Goal: Task Accomplishment & Management: Manage account settings

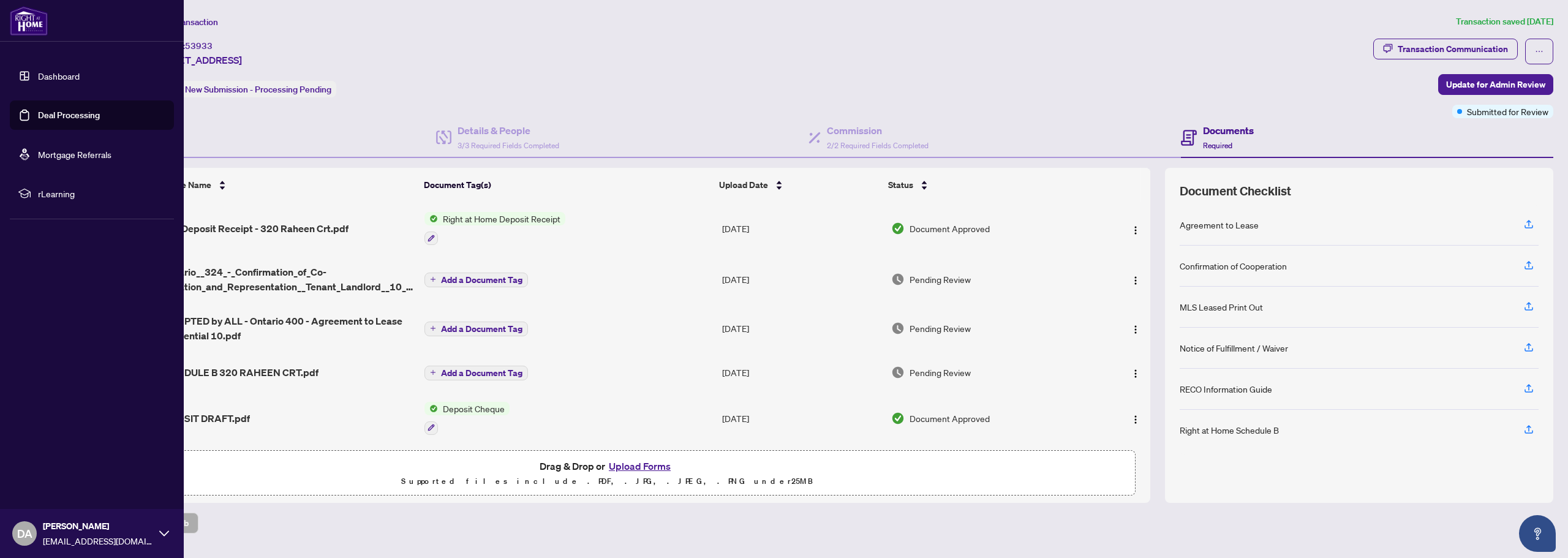
click at [27, 28] on img at bounding box center [29, 20] width 38 height 30
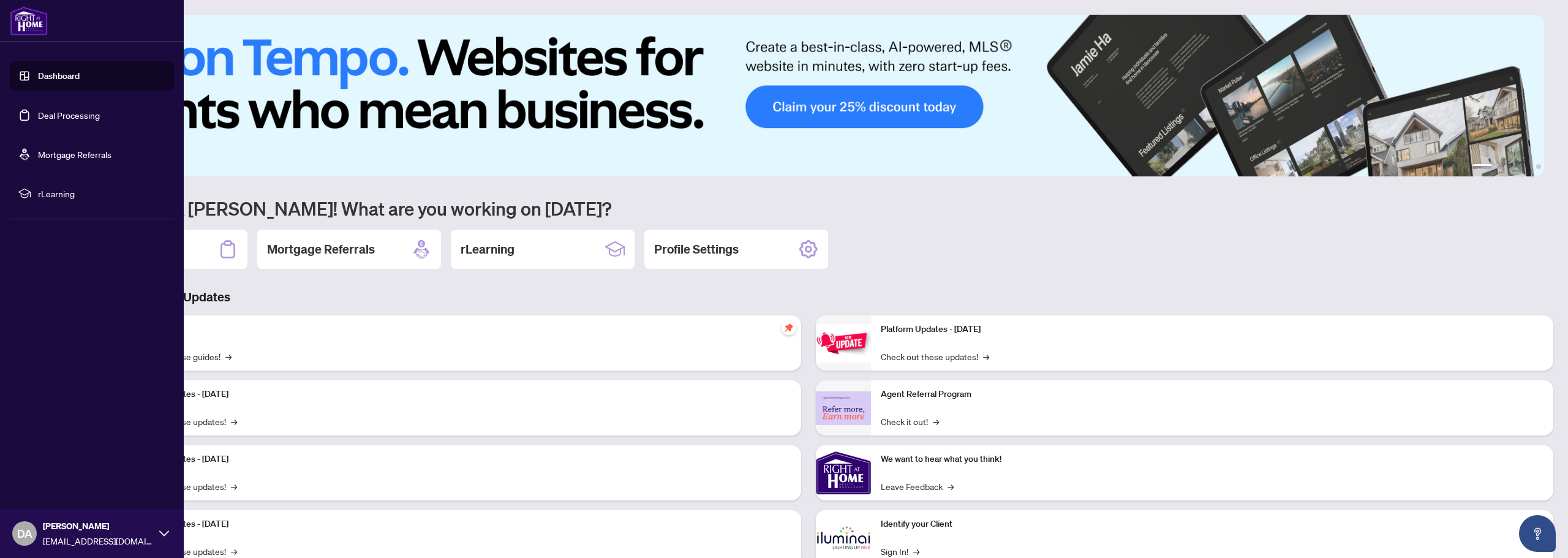
click at [60, 77] on link "Dashboard" at bounding box center [59, 75] width 42 height 11
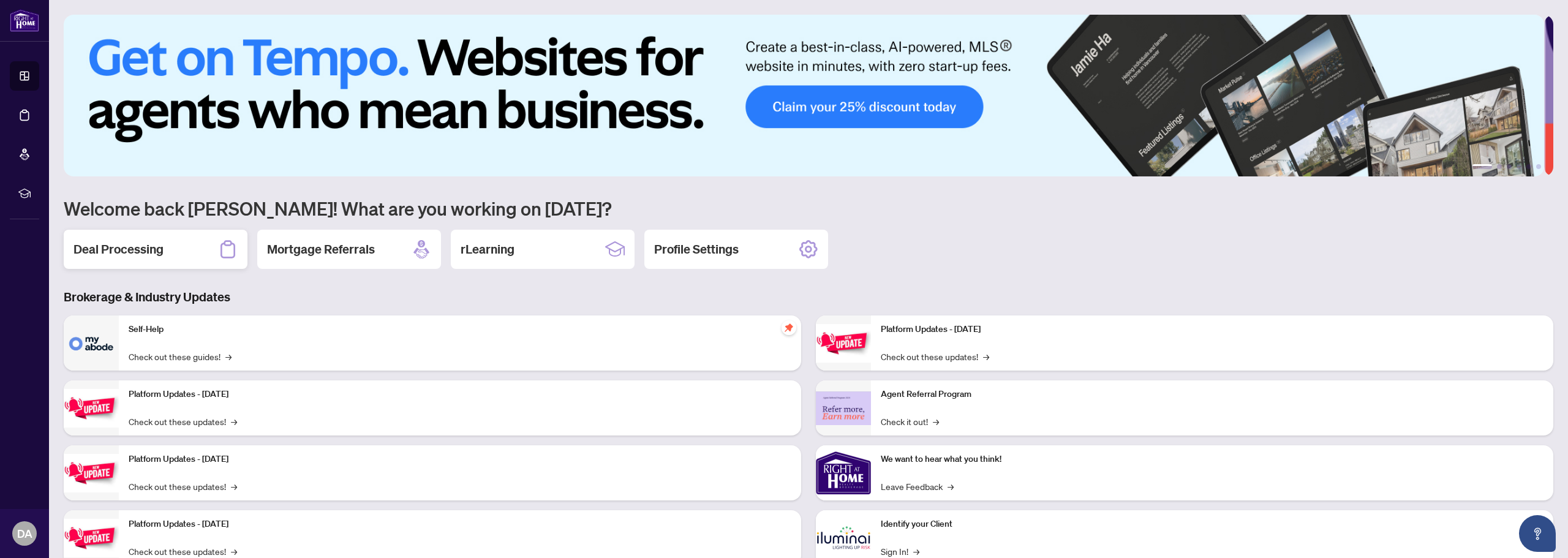
click at [179, 252] on div "Deal Processing" at bounding box center [155, 249] width 184 height 39
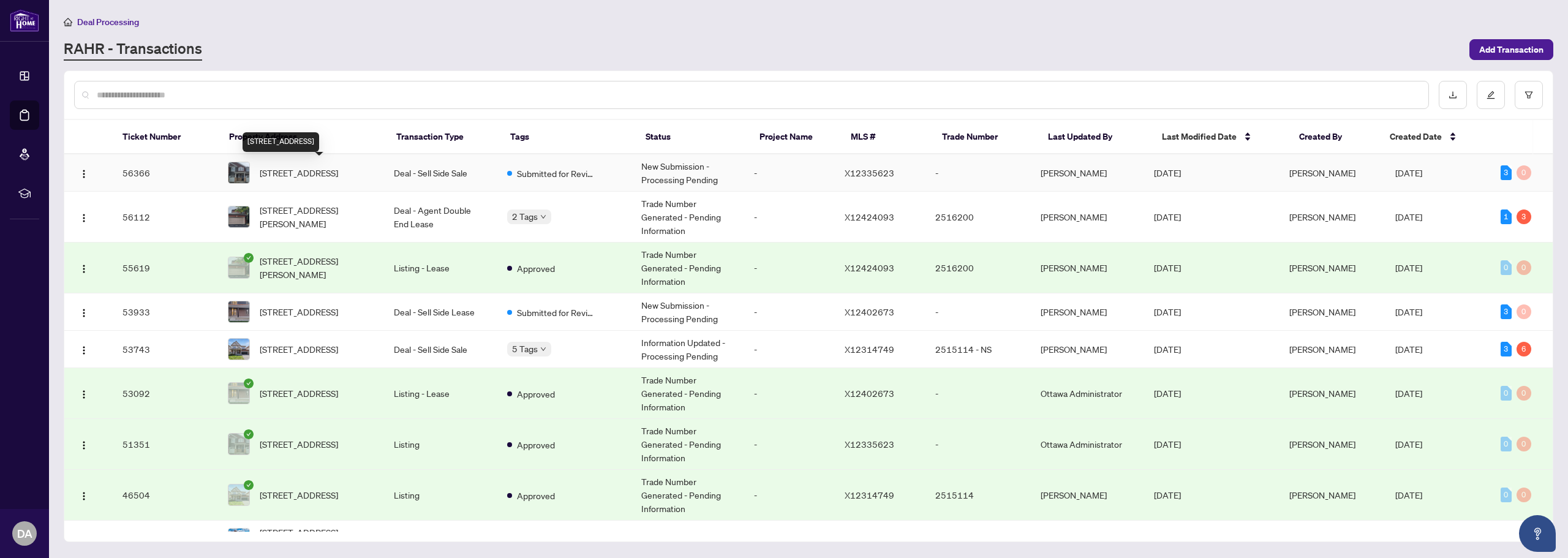
click at [308, 168] on span "[STREET_ADDRESS]" at bounding box center [299, 172] width 79 height 14
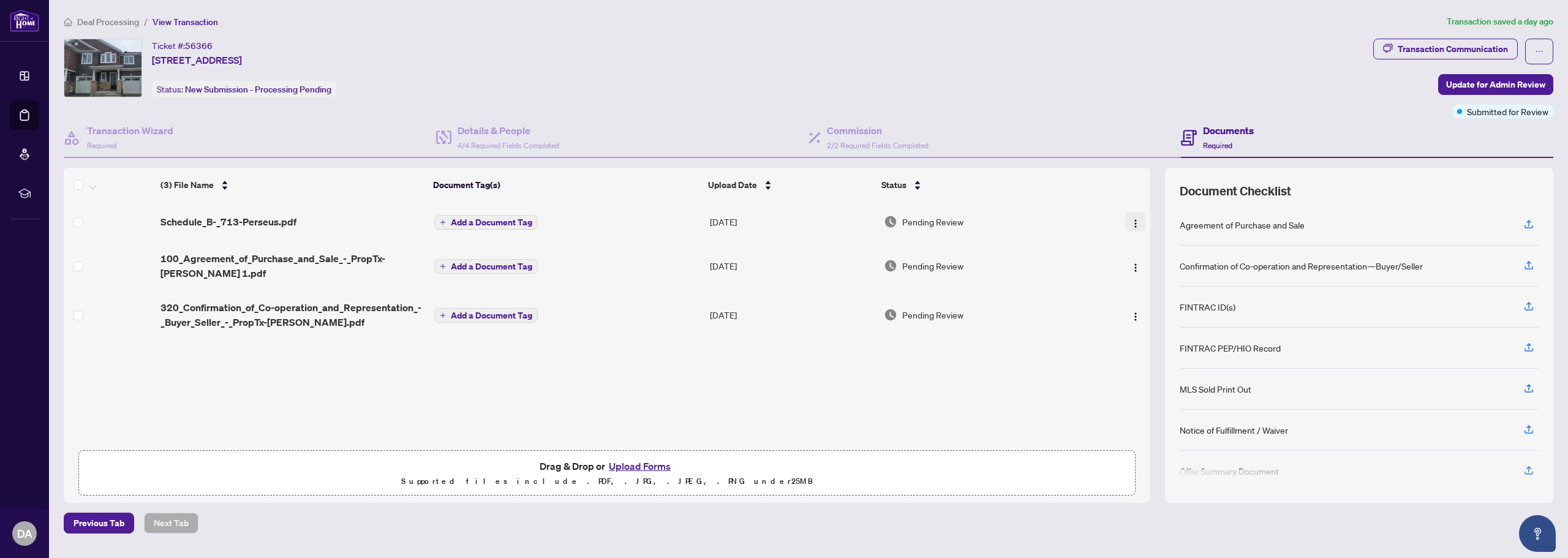
click at [1131, 226] on img "button" at bounding box center [1135, 223] width 10 height 10
click at [1142, 366] on span "Archive" at bounding box center [1190, 363] width 117 height 14
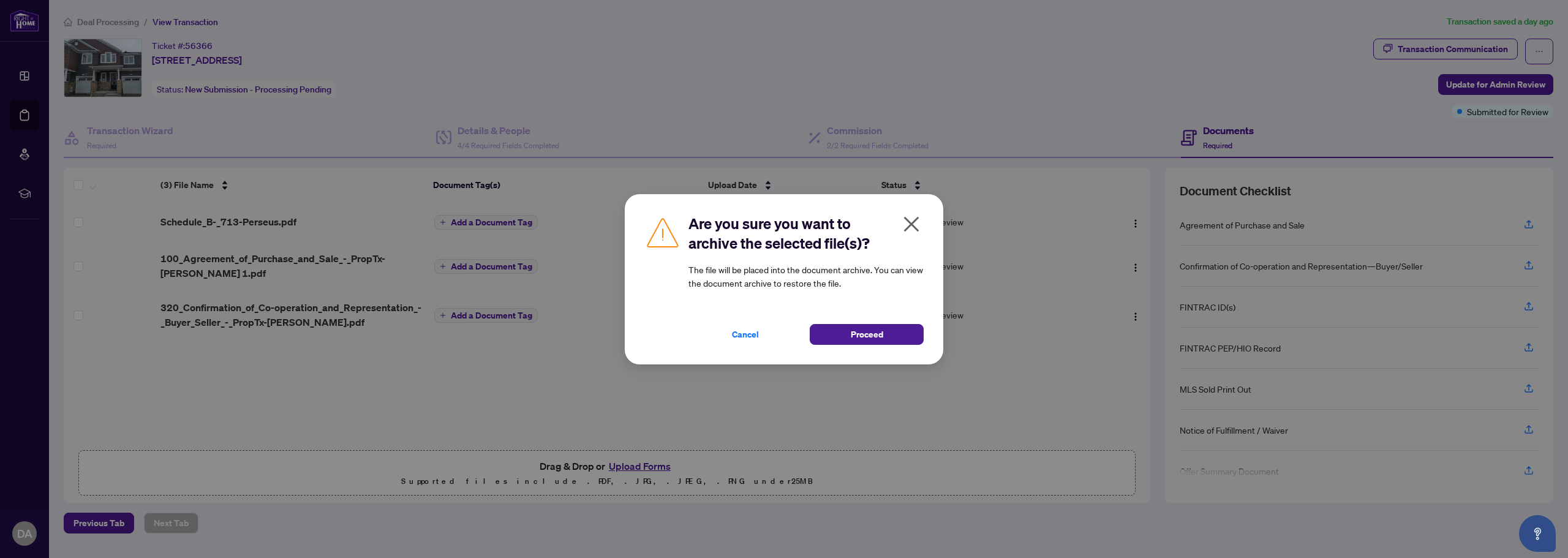
click at [906, 226] on icon "close" at bounding box center [912, 224] width 20 height 20
